Goal: Task Accomplishment & Management: Use online tool/utility

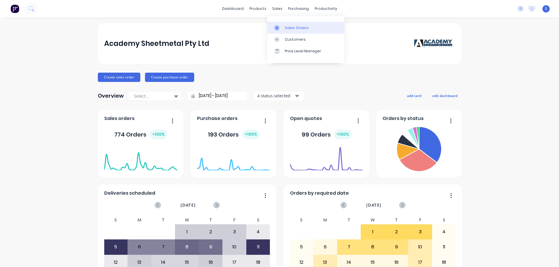
click at [288, 26] on div "Sales Orders" at bounding box center [297, 27] width 24 height 5
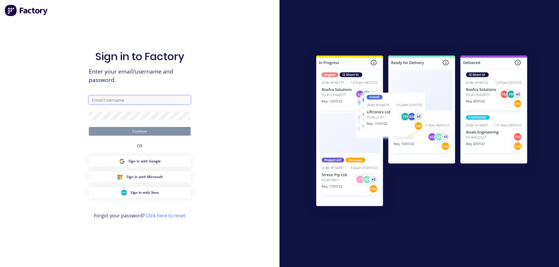
type input "[EMAIL_ADDRESS][DOMAIN_NAME]"
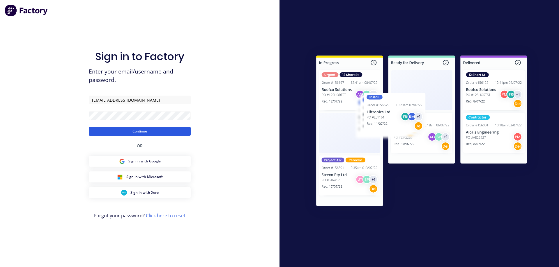
click at [135, 134] on button "Continue" at bounding box center [140, 131] width 102 height 9
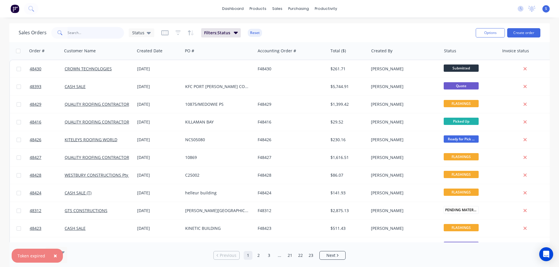
click at [85, 38] on input "text" at bounding box center [96, 33] width 57 height 12
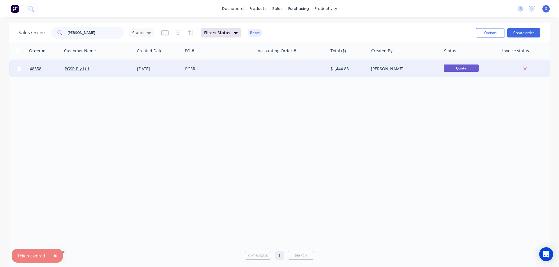
type input "[PERSON_NAME]"
click at [248, 70] on div "PGSR" at bounding box center [217, 69] width 65 height 6
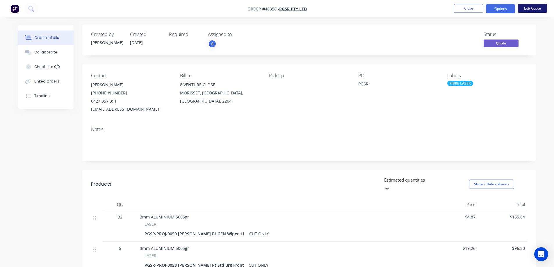
click at [536, 5] on button "Edit Quote" at bounding box center [532, 8] width 29 height 9
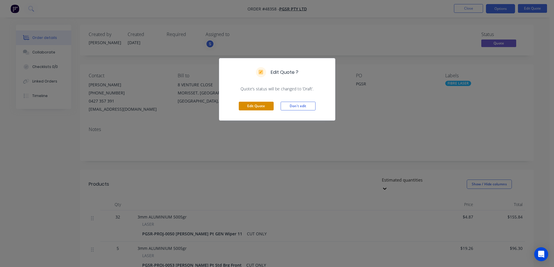
click at [263, 107] on button "Edit Quote" at bounding box center [256, 106] width 35 height 9
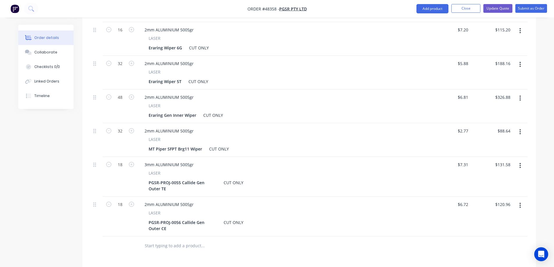
scroll to position [320, 0]
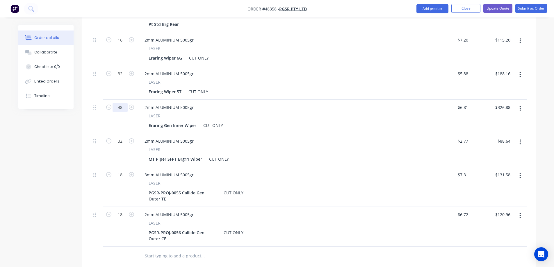
click at [121, 103] on input "48" at bounding box center [120, 107] width 15 height 9
type input "64"
type input "6.81"
type input "$435.84"
click at [465, 103] on input "6.81" at bounding box center [463, 107] width 13 height 8
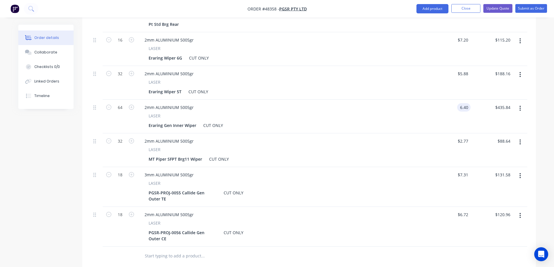
type input "$6.40"
type input "$409.60"
click at [37, 170] on div "Created by [PERSON_NAME] Created [DATE] Required Assigned to S Status Draft Con…" at bounding box center [277, 53] width 518 height 697
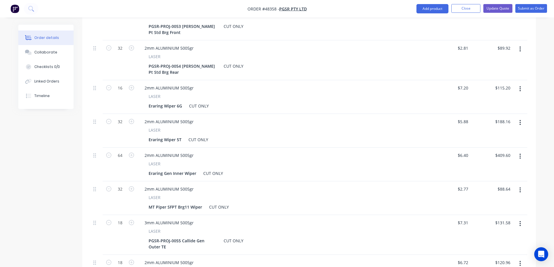
scroll to position [262, 0]
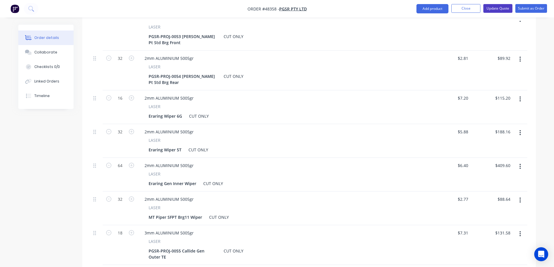
click at [499, 7] on button "Update Quote" at bounding box center [498, 8] width 29 height 9
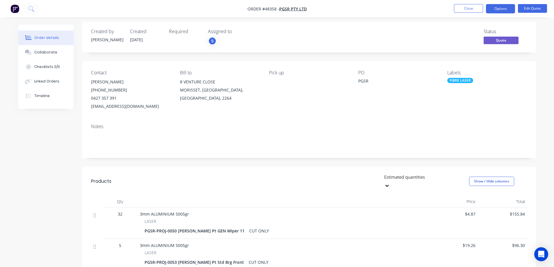
scroll to position [0, 0]
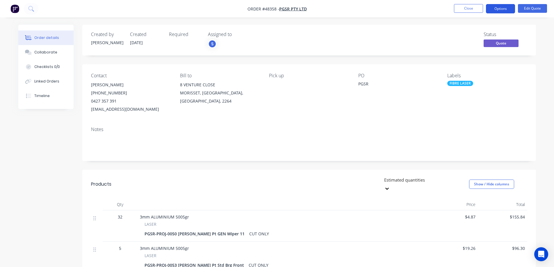
click at [503, 9] on button "Options" at bounding box center [500, 8] width 29 height 9
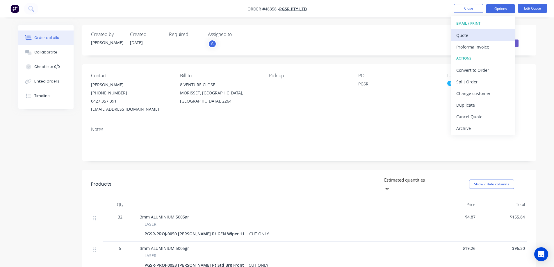
click at [471, 36] on div "Quote" at bounding box center [484, 35] width 54 height 8
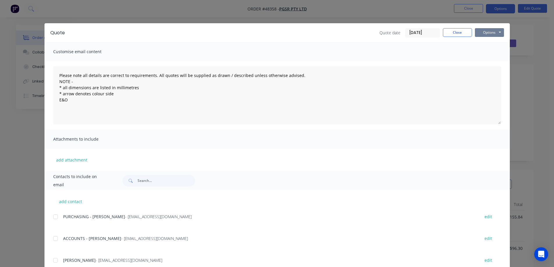
click at [495, 36] on button "Options" at bounding box center [489, 32] width 29 height 9
click at [496, 53] on button "Print" at bounding box center [493, 53] width 37 height 10
click at [464, 35] on button "Close" at bounding box center [457, 32] width 29 height 9
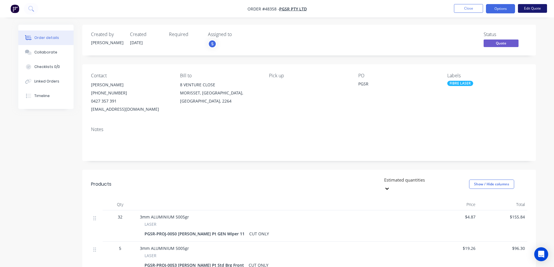
click at [532, 8] on button "Edit Quote" at bounding box center [532, 8] width 29 height 9
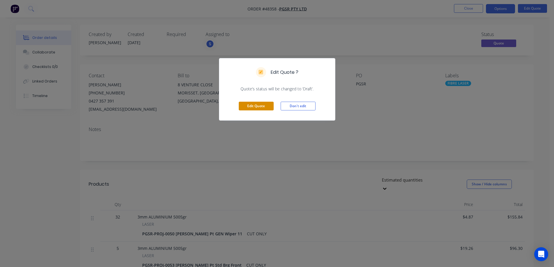
click at [257, 108] on button "Edit Quote" at bounding box center [256, 106] width 35 height 9
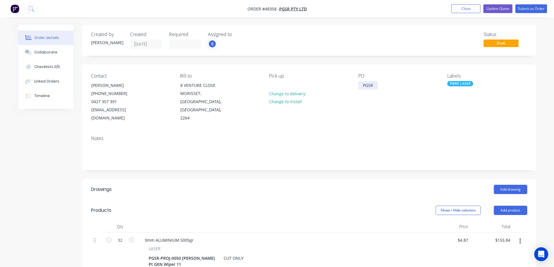
click at [371, 84] on div "PGSR" at bounding box center [367, 85] width 19 height 8
paste div
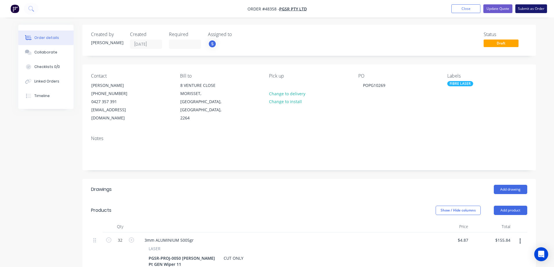
click at [529, 11] on button "Submit as Order" at bounding box center [532, 8] width 32 height 9
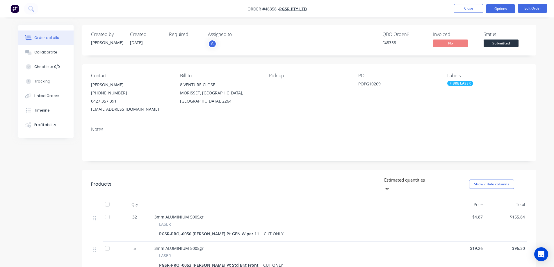
click at [498, 5] on button "Options" at bounding box center [500, 8] width 29 height 9
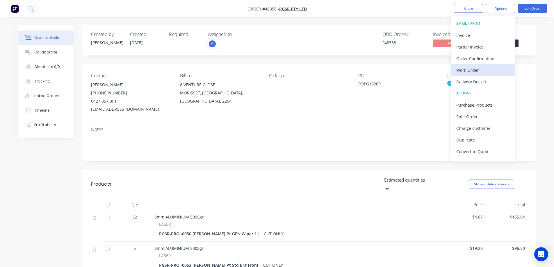
click at [470, 72] on div "Work Order" at bounding box center [484, 70] width 54 height 8
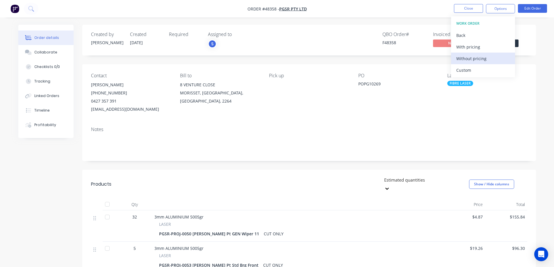
click at [471, 58] on div "Without pricing" at bounding box center [484, 58] width 54 height 8
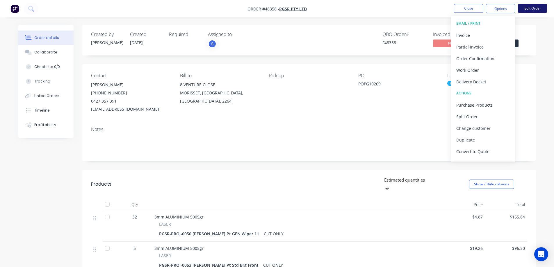
click at [525, 10] on button "Edit Order" at bounding box center [532, 8] width 29 height 9
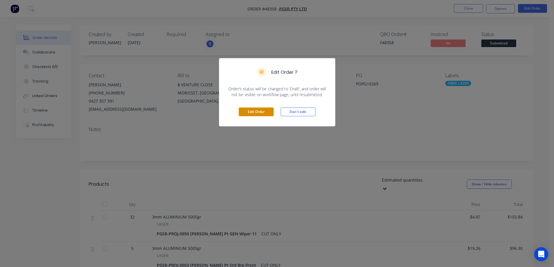
click at [246, 114] on button "Edit Order" at bounding box center [256, 112] width 35 height 9
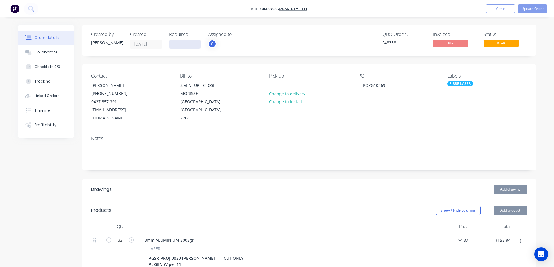
click at [178, 41] on input at bounding box center [184, 44] width 31 height 9
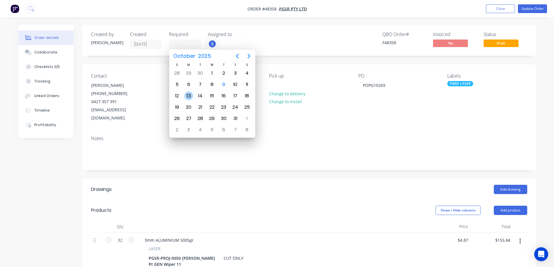
click at [190, 95] on div "13" at bounding box center [188, 96] width 9 height 9
type input "[DATE]"
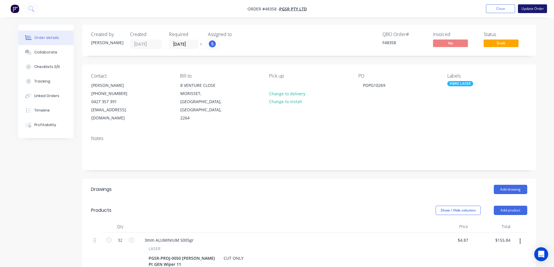
click at [529, 8] on button "Update Order" at bounding box center [532, 8] width 29 height 9
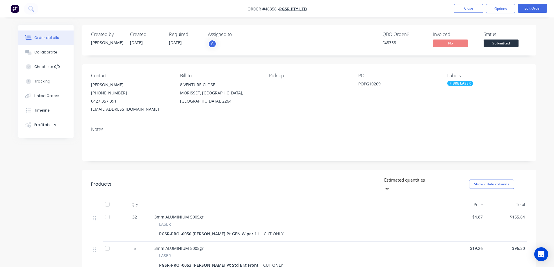
click at [504, 44] on span "Submitted" at bounding box center [501, 43] width 35 height 7
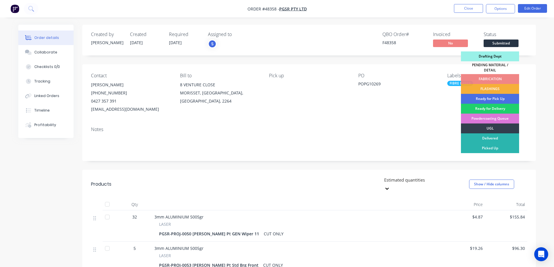
click at [489, 55] on div "Drafting Dept" at bounding box center [490, 57] width 58 height 10
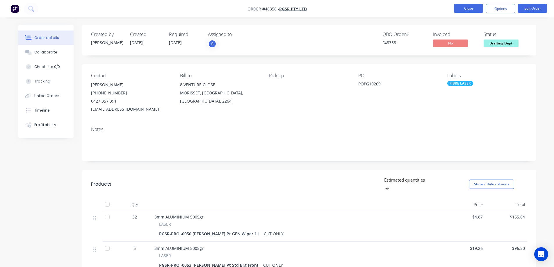
click at [471, 7] on button "Close" at bounding box center [468, 8] width 29 height 9
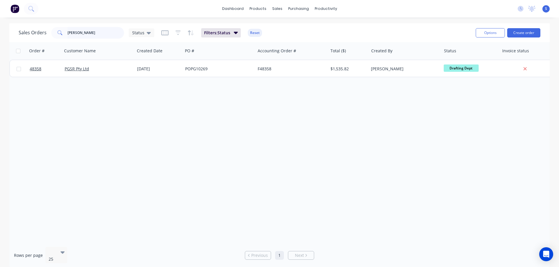
click at [109, 34] on input "[PERSON_NAME]" at bounding box center [96, 33] width 57 height 12
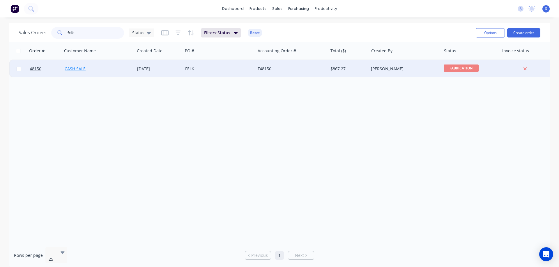
type input "felk"
click at [81, 69] on link "CASH SALE" at bounding box center [75, 69] width 21 height 6
click at [121, 69] on div "CASH SALE" at bounding box center [97, 69] width 65 height 6
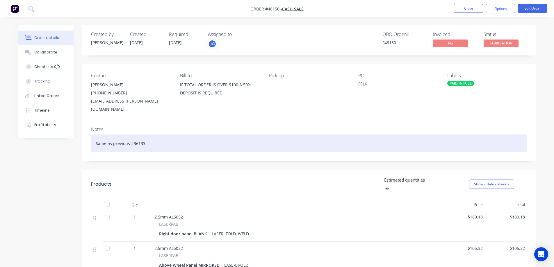
click at [136, 135] on div "Same as previous #36133" at bounding box center [309, 144] width 436 height 18
copy div "36133"
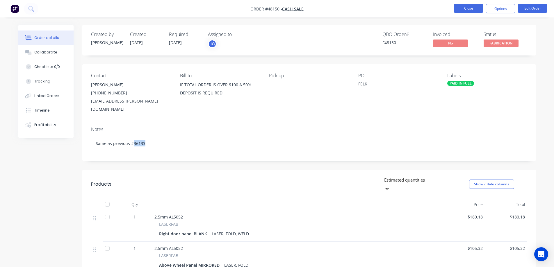
click at [468, 11] on button "Close" at bounding box center [468, 8] width 29 height 9
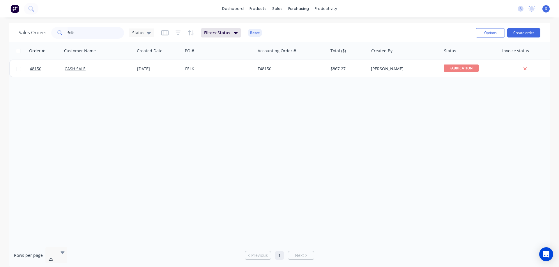
drag, startPoint x: 82, startPoint y: 33, endPoint x: 8, endPoint y: 28, distance: 74.7
click at [65, 31] on div "felk" at bounding box center [87, 33] width 73 height 12
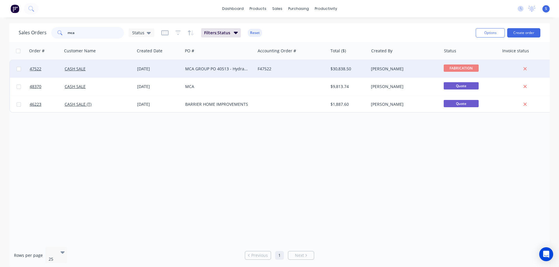
type input "mca"
click at [190, 65] on div "MCA GROUP PO 40513 - Hydraulic Tanks" at bounding box center [219, 68] width 72 height 17
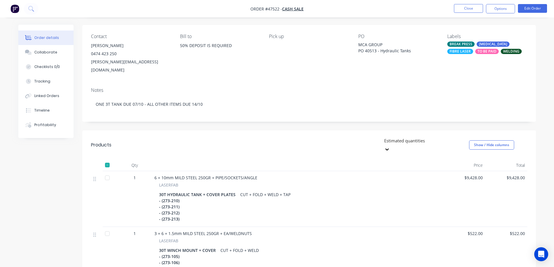
scroll to position [29, 0]
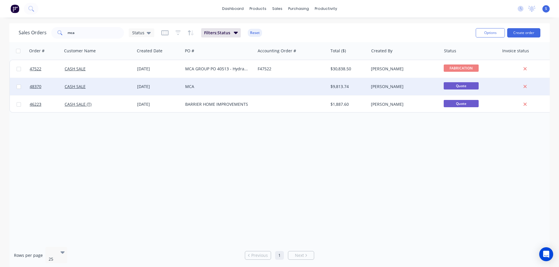
click at [238, 87] on div "MCA" at bounding box center [217, 87] width 65 height 6
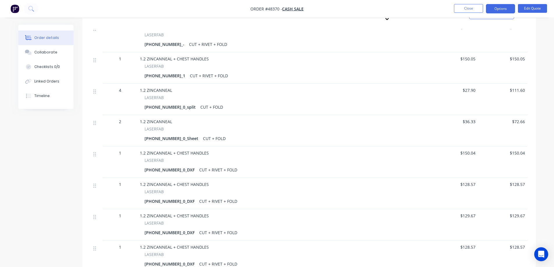
scroll to position [489, 0]
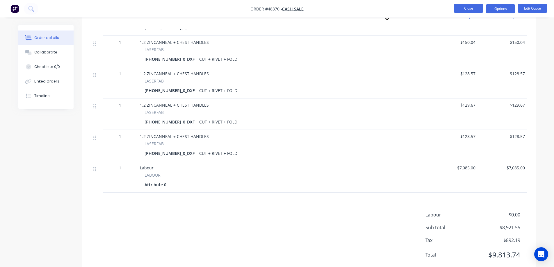
click at [464, 8] on button "Close" at bounding box center [468, 8] width 29 height 9
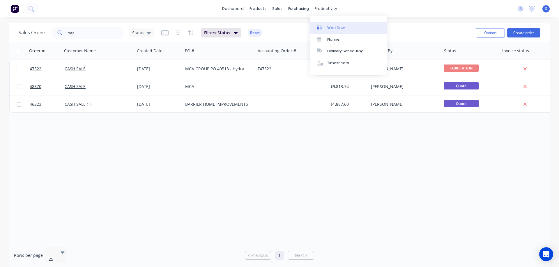
click at [335, 26] on div "Workflow" at bounding box center [335, 27] width 17 height 5
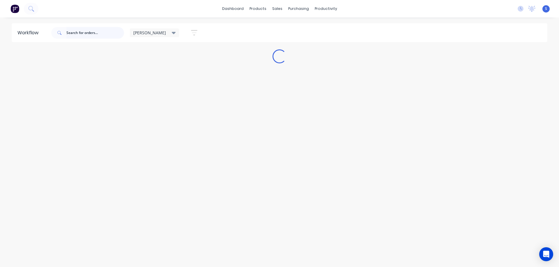
click at [90, 34] on input "text" at bounding box center [95, 33] width 58 height 12
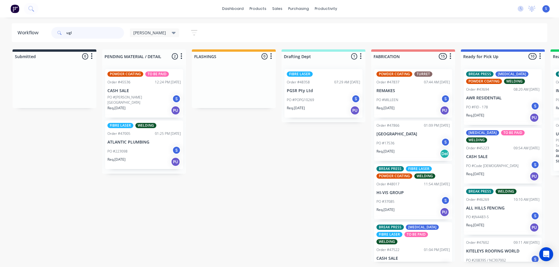
type input "ugl"
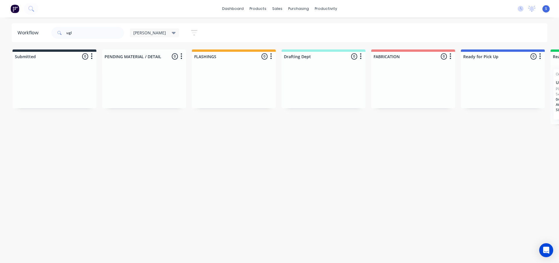
click at [155, 33] on div "[PERSON_NAME]" at bounding box center [154, 33] width 49 height 9
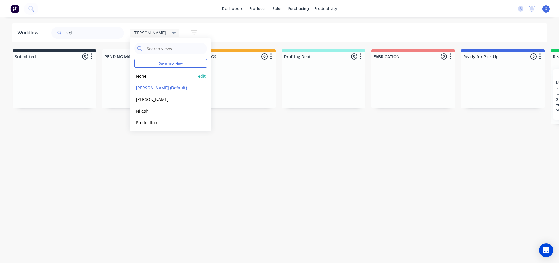
click at [150, 77] on button "None" at bounding box center [165, 76] width 62 height 7
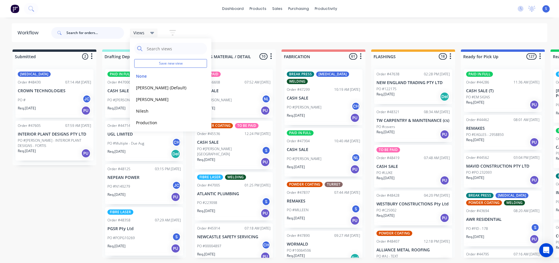
click at [91, 33] on input "text" at bounding box center [95, 33] width 58 height 12
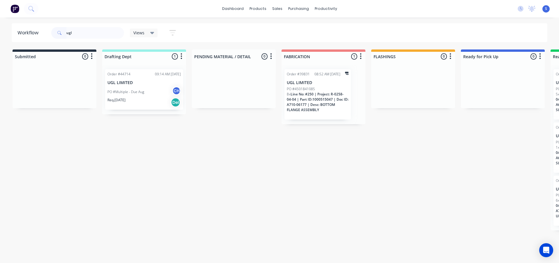
click at [341, 101] on span "Line No: #250 | Project: R-0258-04-04 | Part ID:1000515047 | Doc ID: A710-06177…" at bounding box center [318, 102] width 62 height 21
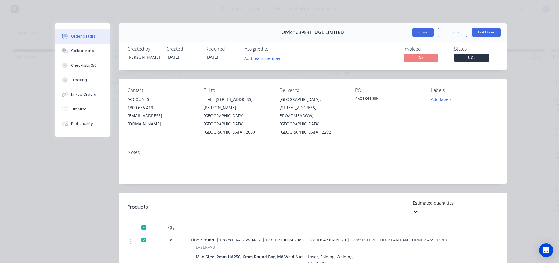
click at [423, 34] on button "Close" at bounding box center [422, 32] width 21 height 9
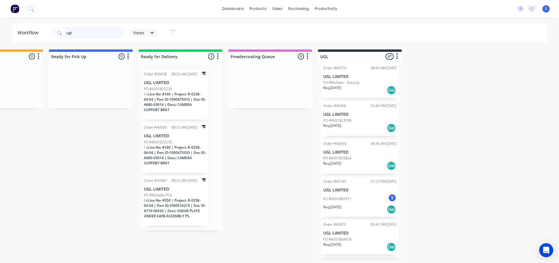
scroll to position [698, 0]
click at [79, 31] on input "ugl" at bounding box center [95, 33] width 58 height 12
paste input "4501914855"
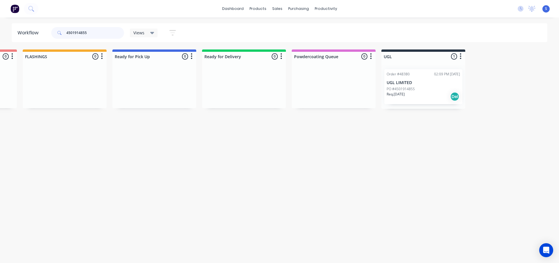
scroll to position [0, 408]
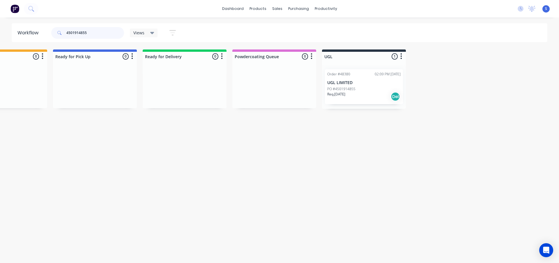
type input "4501914855"
click at [363, 93] on div "Req. [DATE] Del" at bounding box center [363, 97] width 73 height 10
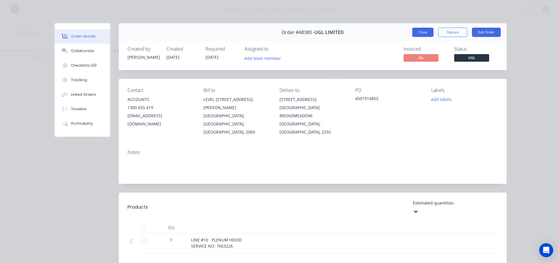
click at [413, 36] on button "Close" at bounding box center [422, 32] width 21 height 9
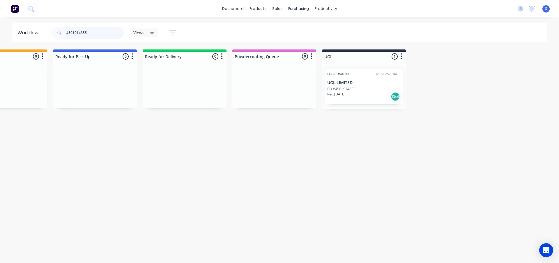
drag, startPoint x: 107, startPoint y: 33, endPoint x: -10, endPoint y: 38, distance: 117.4
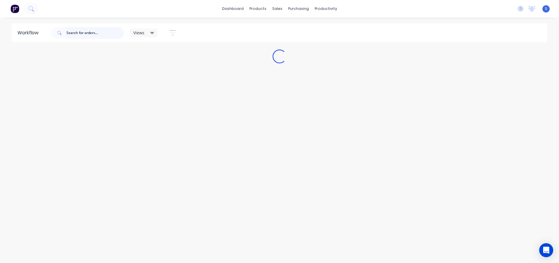
scroll to position [0, 0]
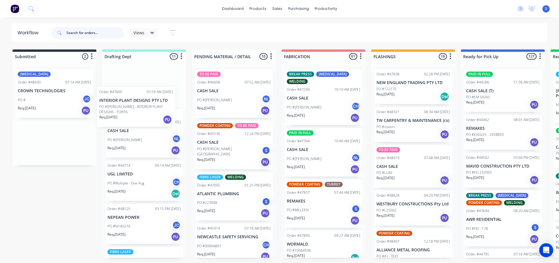
drag, startPoint x: 41, startPoint y: 137, endPoint x: 130, endPoint y: 99, distance: 97.2
click at [130, 99] on div "Submitted 2 Sort By Created date Required date Order number Customer name Most …" at bounding box center [481, 153] width 970 height 208
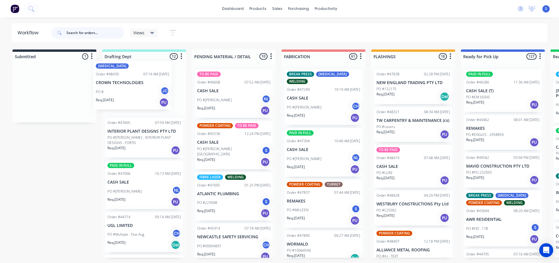
drag, startPoint x: 58, startPoint y: 102, endPoint x: 140, endPoint y: 94, distance: 82.4
click at [140, 94] on div "Submitted 1 Sort By Created date Required date Order number Customer name Most …" at bounding box center [481, 153] width 970 height 208
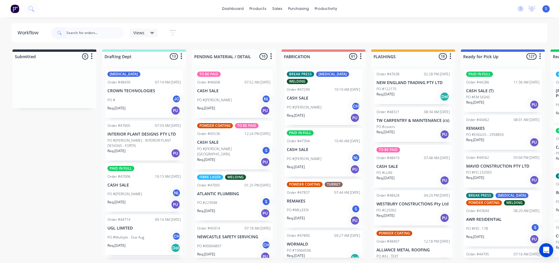
click at [136, 103] on div "PO # JC" at bounding box center [143, 100] width 73 height 11
